Goal: Transaction & Acquisition: Obtain resource

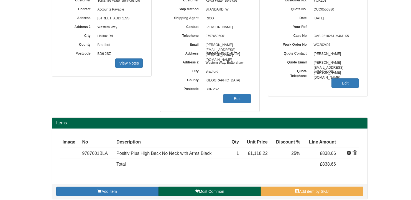
scroll to position [28, 0]
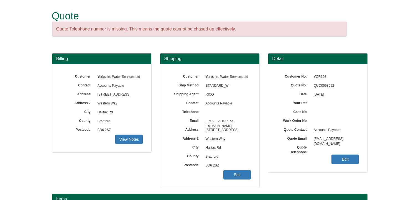
scroll to position [69, 0]
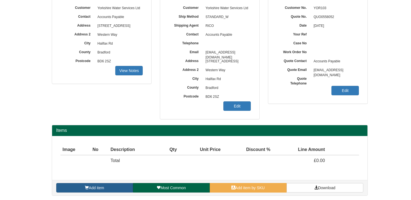
click at [112, 186] on link "Add item" at bounding box center [94, 187] width 77 height 9
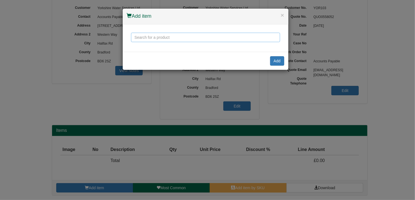
click at [167, 37] on input "text" at bounding box center [205, 37] width 149 height 9
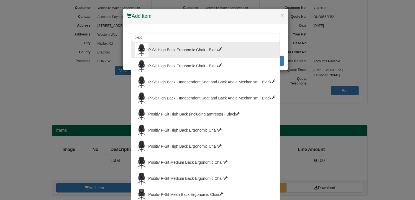
click at [180, 47] on div "P-Sit High Back Ergonomic Chair - Black" at bounding box center [206, 50] width 142 height 14
type input "P-Sit High Back Ergonomic Chair - Black"
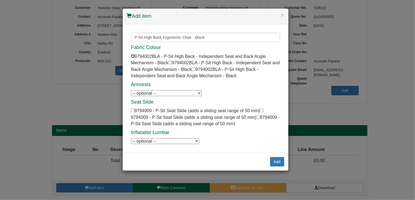
click at [133, 56] on input "checkbox" at bounding box center [133, 56] width 4 height 4
checkbox input "true"
click at [193, 92] on select "-- optional -- P-Sit Height Adjustable Armrests P-Sit Height Adjustable Armrests" at bounding box center [166, 93] width 71 height 6
select select "9794006"
click at [131, 90] on select "-- optional -- P-Sit Height Adjustable Armrests P-Sit Height Adjustable Armrests" at bounding box center [166, 93] width 71 height 6
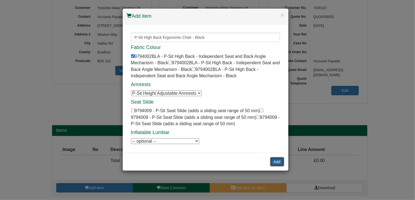
click at [278, 160] on button "Add" at bounding box center [277, 161] width 14 height 9
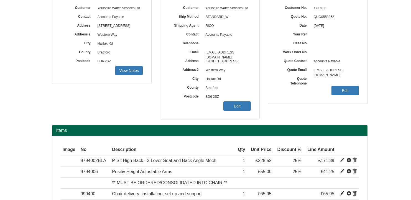
scroll to position [96, 0]
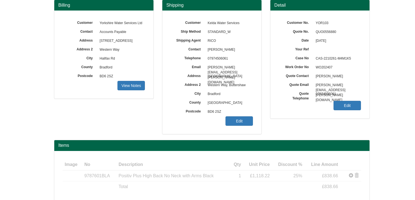
scroll to position [59, 0]
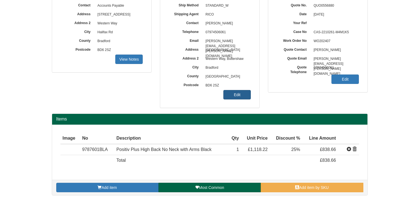
click at [241, 96] on link "Edit" at bounding box center [236, 94] width 27 height 9
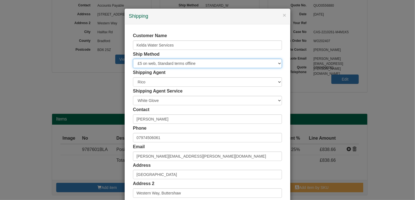
click at [166, 61] on select "Free of Charge £5 Flat Rate £7.50 Flat Rate £10 Flat Rate BESPOKE2 BESPOKE3 BES…" at bounding box center [207, 63] width 149 height 9
select select "STANDARD"
click at [133, 59] on select "Free of Charge £5 Flat Rate £7.50 Flat Rate £10 Flat Rate BESPOKE2 BESPOKE3 BES…" at bounding box center [207, 63] width 149 height 9
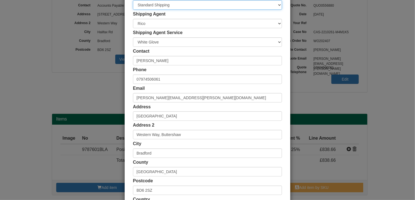
scroll to position [106, 0]
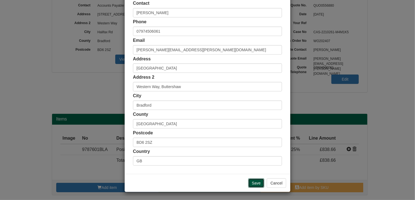
click at [259, 182] on input "Save" at bounding box center [256, 182] width 16 height 9
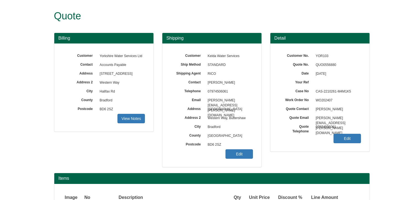
scroll to position [70, 0]
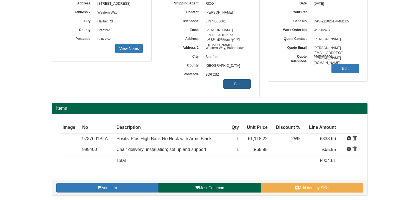
click at [239, 85] on link "Edit" at bounding box center [236, 83] width 27 height 9
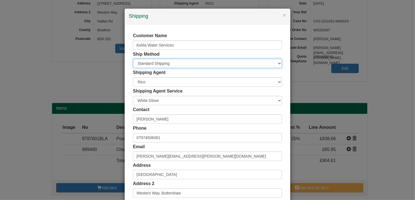
click at [198, 63] on select "Free of Charge £5 Flat Rate £7.50 Flat Rate £10 Flat Rate BESPOKE2 BESPOKE3 BES…" at bounding box center [207, 63] width 149 height 9
select select "FOC"
click at [133, 59] on select "Free of Charge £5 Flat Rate £7.50 Flat Rate £10 Flat Rate BESPOKE2 BESPOKE3 BES…" at bounding box center [207, 63] width 149 height 9
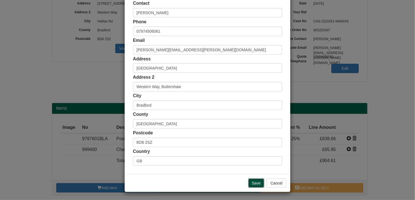
click at [256, 182] on input "Save" at bounding box center [256, 182] width 16 height 9
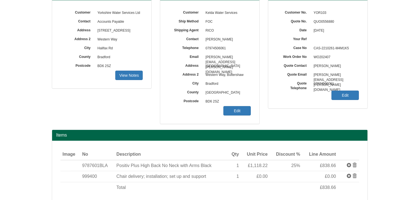
scroll to position [70, 0]
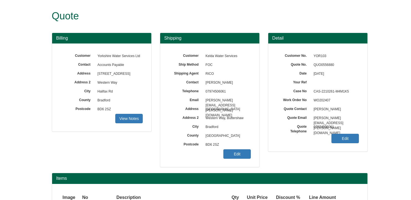
scroll to position [70, 0]
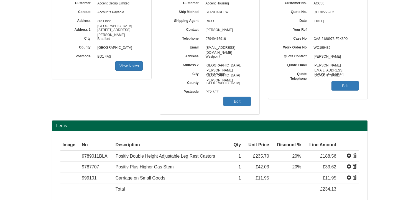
scroll to position [81, 0]
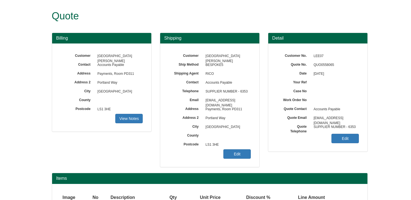
scroll to position [48, 0]
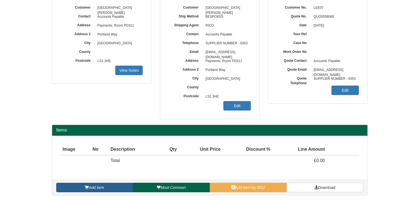
click at [111, 188] on link "Add item" at bounding box center [94, 187] width 77 height 9
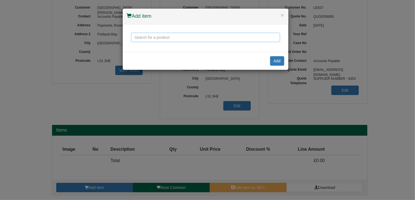
click at [145, 35] on input "text" at bounding box center [205, 37] width 149 height 9
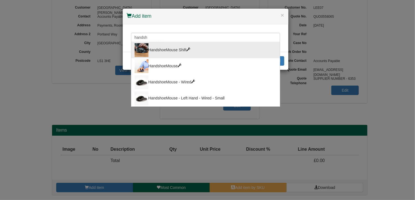
click at [176, 52] on div "HandshoeMouse Shift" at bounding box center [206, 50] width 142 height 14
type input "HandshoeMouse Shift"
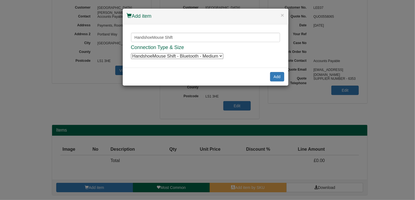
click at [213, 56] on select "HandshoeMouse Shift - Bluetooth - Medium HandshoeMouse Shift - Bluetooth - Medi…" at bounding box center [177, 56] width 92 height 6
click at [214, 55] on select "HandshoeMouse Shift - Bluetooth - Medium HandshoeMouse Shift - Bluetooth - Medi…" at bounding box center [177, 56] width 92 height 6
click at [214, 56] on select "HandshoeMouse Shift - Bluetooth - Medium HandshoeMouse Shift - Bluetooth - Medi…" at bounding box center [177, 56] width 92 height 6
click at [277, 77] on button "Add" at bounding box center [277, 76] width 14 height 9
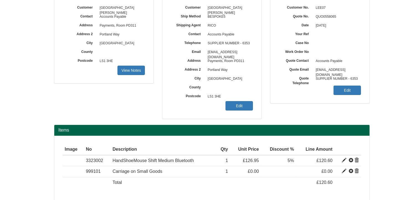
scroll to position [70, 0]
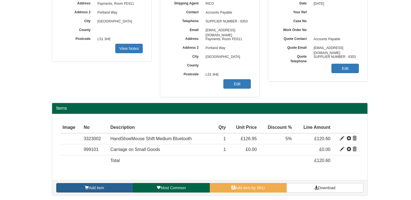
click at [112, 187] on link "Add item" at bounding box center [94, 187] width 77 height 9
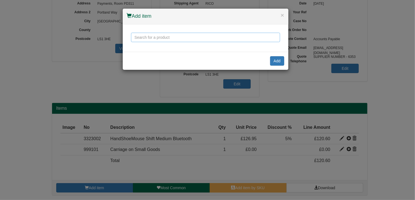
click at [158, 37] on input "text" at bounding box center [205, 37] width 149 height 9
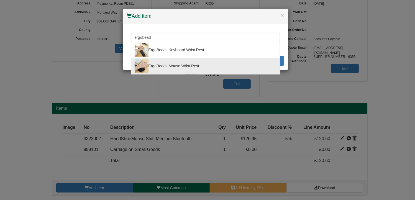
click at [166, 65] on div "ErgoBeads Mouse Wrist Rest" at bounding box center [206, 66] width 142 height 14
type input "ErgoBeads Mouse Wrist Rest"
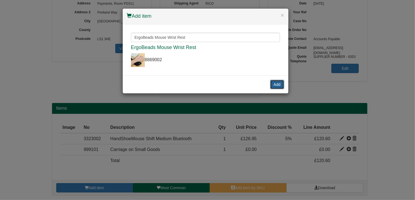
click at [273, 82] on button "Add" at bounding box center [277, 84] width 14 height 9
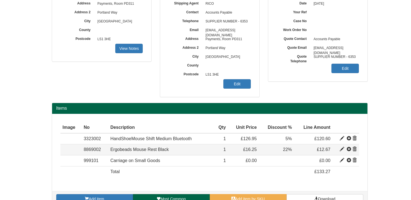
click at [342, 148] on span at bounding box center [342, 149] width 4 height 4
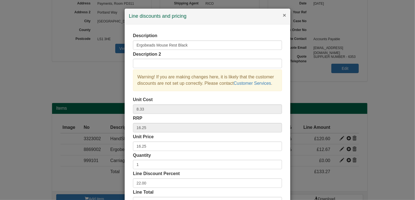
click at [283, 16] on button "×" at bounding box center [284, 15] width 3 height 6
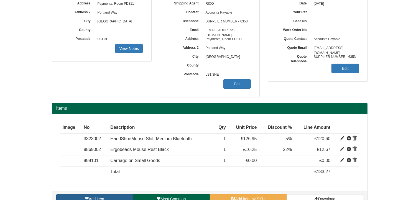
click at [101, 195] on link "Add item" at bounding box center [94, 198] width 77 height 9
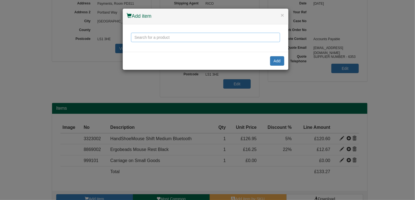
click at [162, 37] on input "text" at bounding box center [205, 37] width 149 height 9
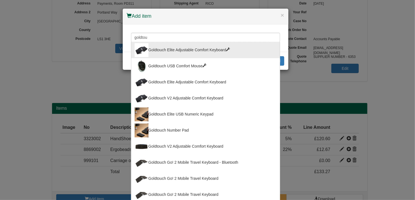
click at [178, 53] on div "Goldtouch Elite Adjustable Comfort Keyboard" at bounding box center [206, 50] width 142 height 14
type input "Goldtouch Elite Adjustable Comfort Keyboard"
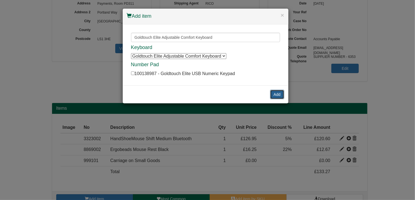
click at [279, 94] on button "Add" at bounding box center [277, 94] width 14 height 9
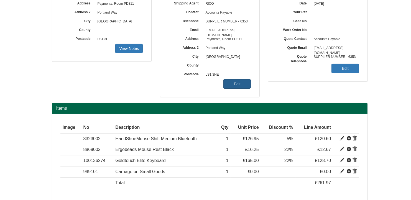
click at [237, 83] on link "Edit" at bounding box center [236, 83] width 27 height 9
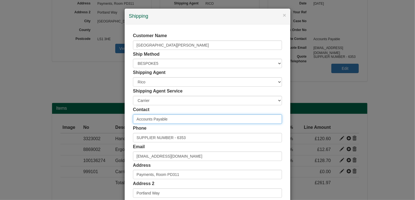
drag, startPoint x: 147, startPoint y: 117, endPoint x: 129, endPoint y: 116, distance: 18.0
click at [129, 116] on div "Customer Name Leeds Beckett University Ship Method Free of Charge £5 Flat Rate …" at bounding box center [208, 152] width 166 height 256
paste input "[PERSON_NAME]"
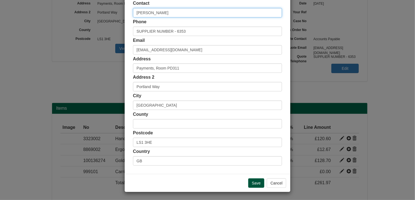
type input "[PERSON_NAME]"
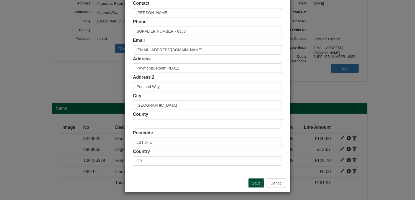
click at [255, 182] on input "Save" at bounding box center [256, 182] width 16 height 9
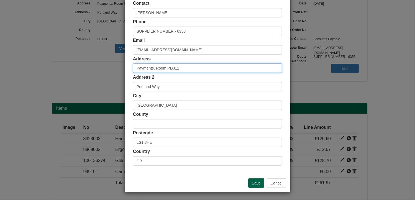
drag, startPoint x: 189, startPoint y: 69, endPoint x: 119, endPoint y: 70, distance: 70.9
click at [119, 70] on div "× Shipping Customer Name Leeds Beckett University Ship Method Free of Charge £5…" at bounding box center [207, 100] width 415 height 200
paste input "School of Humanities and Social Sciences"
drag, startPoint x: 211, startPoint y: 69, endPoint x: 128, endPoint y: 69, distance: 83.1
click at [128, 69] on div "Customer Name Leeds Beckett University Ship Method Free of Charge £5 Flat Rate …" at bounding box center [208, 46] width 166 height 256
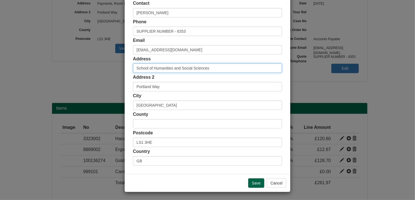
paste input "PD315 Portland Building, City Campus, Leeds LS1 3H"
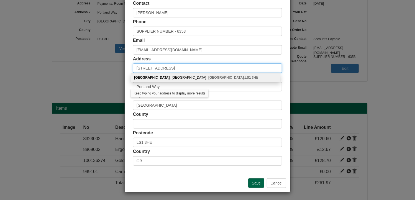
click at [235, 68] on input "PD315 Portland Building, City Campus, Leeds LS1 3H" at bounding box center [207, 67] width 149 height 9
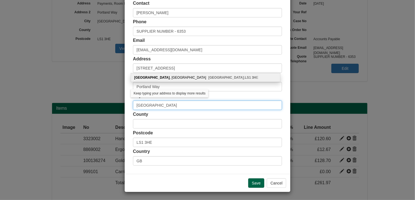
click at [188, 110] on input "[GEOGRAPHIC_DATA]" at bounding box center [207, 105] width 149 height 9
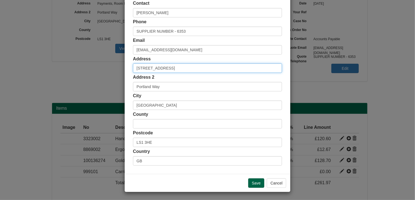
drag, startPoint x: 227, startPoint y: 69, endPoint x: 208, endPoint y: 67, distance: 19.0
click at [208, 67] on input "PD315 Portland Building, City Campus, Leeds LS1 3H" at bounding box center [207, 67] width 149 height 9
click at [234, 68] on input "PD315 Portland Building, City Campus, Leeds LS1 3H" at bounding box center [207, 67] width 149 height 9
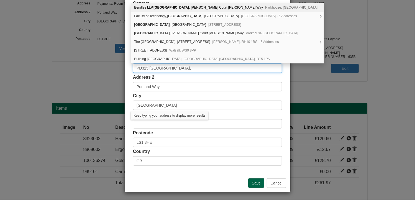
type input "PD315 Portland Building, City Campus,"
click at [286, 77] on div "Customer Name Leeds Beckett University Ship Method Free of Charge £5 Flat Rate …" at bounding box center [208, 46] width 166 height 256
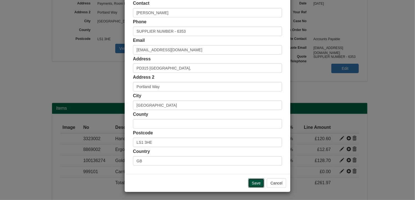
click at [256, 181] on input "Save" at bounding box center [256, 182] width 16 height 9
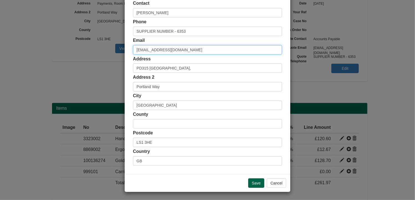
click at [115, 54] on div "× Shipping Customer Name Leeds Beckett University Ship Method Free of Charge £5…" at bounding box center [207, 100] width 415 height 200
paste input "H.Bardy"
type input "[PERSON_NAME][EMAIL_ADDRESS][DOMAIN_NAME]"
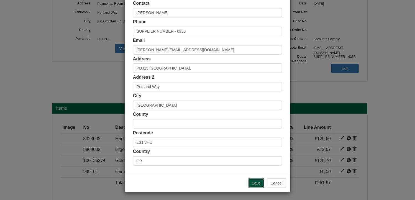
click at [259, 183] on input "Save" at bounding box center [256, 182] width 16 height 9
click at [256, 181] on input "Save" at bounding box center [256, 182] width 16 height 9
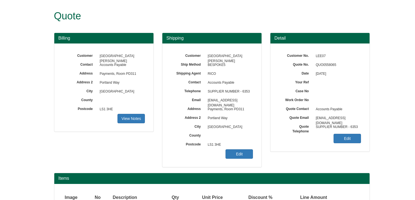
scroll to position [68, 0]
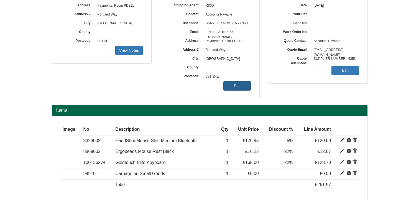
click at [232, 85] on link "Edit" at bounding box center [236, 85] width 27 height 9
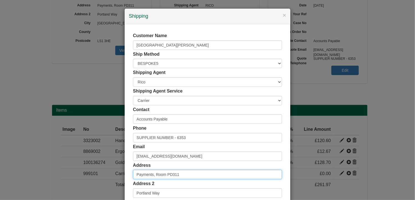
drag, startPoint x: 198, startPoint y: 172, endPoint x: 107, endPoint y: 172, distance: 90.6
click at [107, 172] on div "× Shipping Customer Name Leeds Beckett University Ship Method Free of Charge £5…" at bounding box center [207, 100] width 415 height 200
paste input "D315 Portland Building, City Campus"
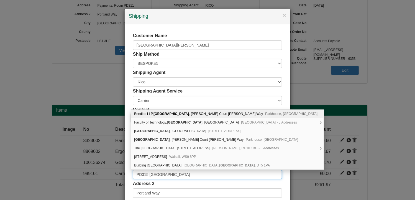
scroll to position [106, 0]
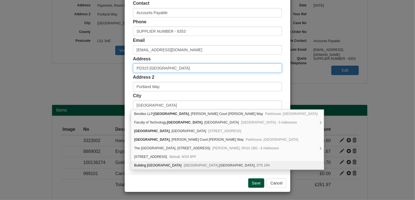
type input "PD315 Portland Building, City Campus"
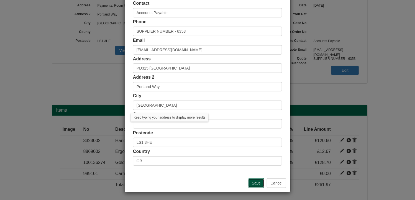
click at [255, 185] on input "Save" at bounding box center [256, 182] width 16 height 9
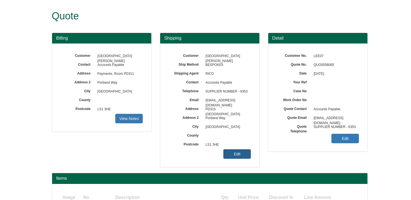
click at [238, 153] on link "Edit" at bounding box center [236, 153] width 27 height 9
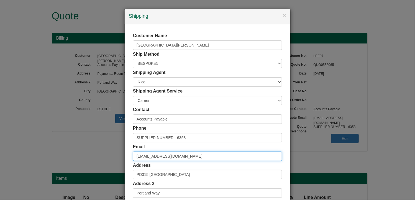
click at [174, 158] on input "payments@leedsbeckett.ac.uk" at bounding box center [207, 156] width 149 height 9
click at [196, 157] on input "payments@leedsbeckett.ac.uk" at bounding box center [207, 156] width 149 height 9
drag, startPoint x: 167, startPoint y: 157, endPoint x: 114, endPoint y: 155, distance: 53.0
click at [114, 155] on div "× Shipping Customer Name Leeds Beckett University Ship Method Free of Charge £5…" at bounding box center [207, 100] width 415 height 200
paste input "H.Bardy"
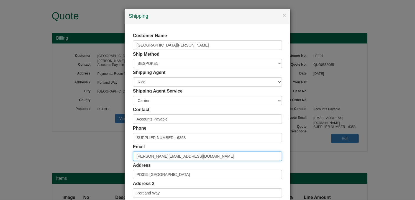
type input "H.Bardy@leedsbeckett.ac.uk"
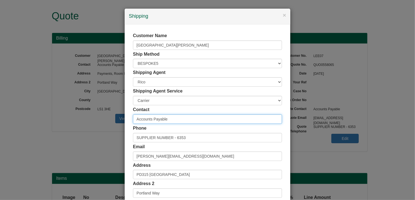
drag, startPoint x: 113, startPoint y: 116, endPoint x: 114, endPoint y: 112, distance: 3.6
click at [98, 113] on div "× Shipping Customer Name Leeds Beckett University Ship Method Free of Charge £5…" at bounding box center [207, 100] width 415 height 200
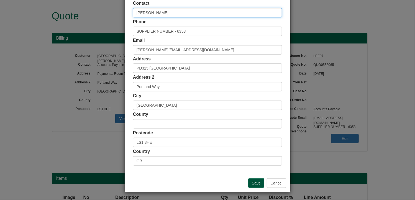
type input "Hayley Bardy"
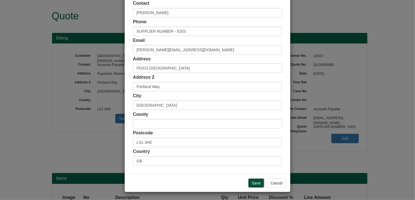
click at [253, 182] on input "Save" at bounding box center [256, 182] width 16 height 9
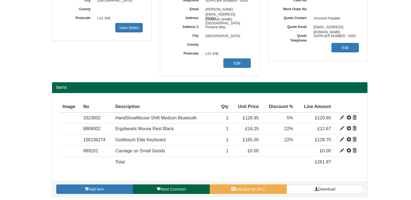
scroll to position [92, 0]
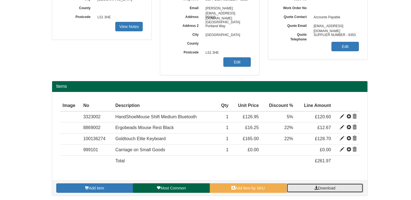
click at [340, 188] on link "Download" at bounding box center [324, 187] width 77 height 9
